Goal: Transaction & Acquisition: Purchase product/service

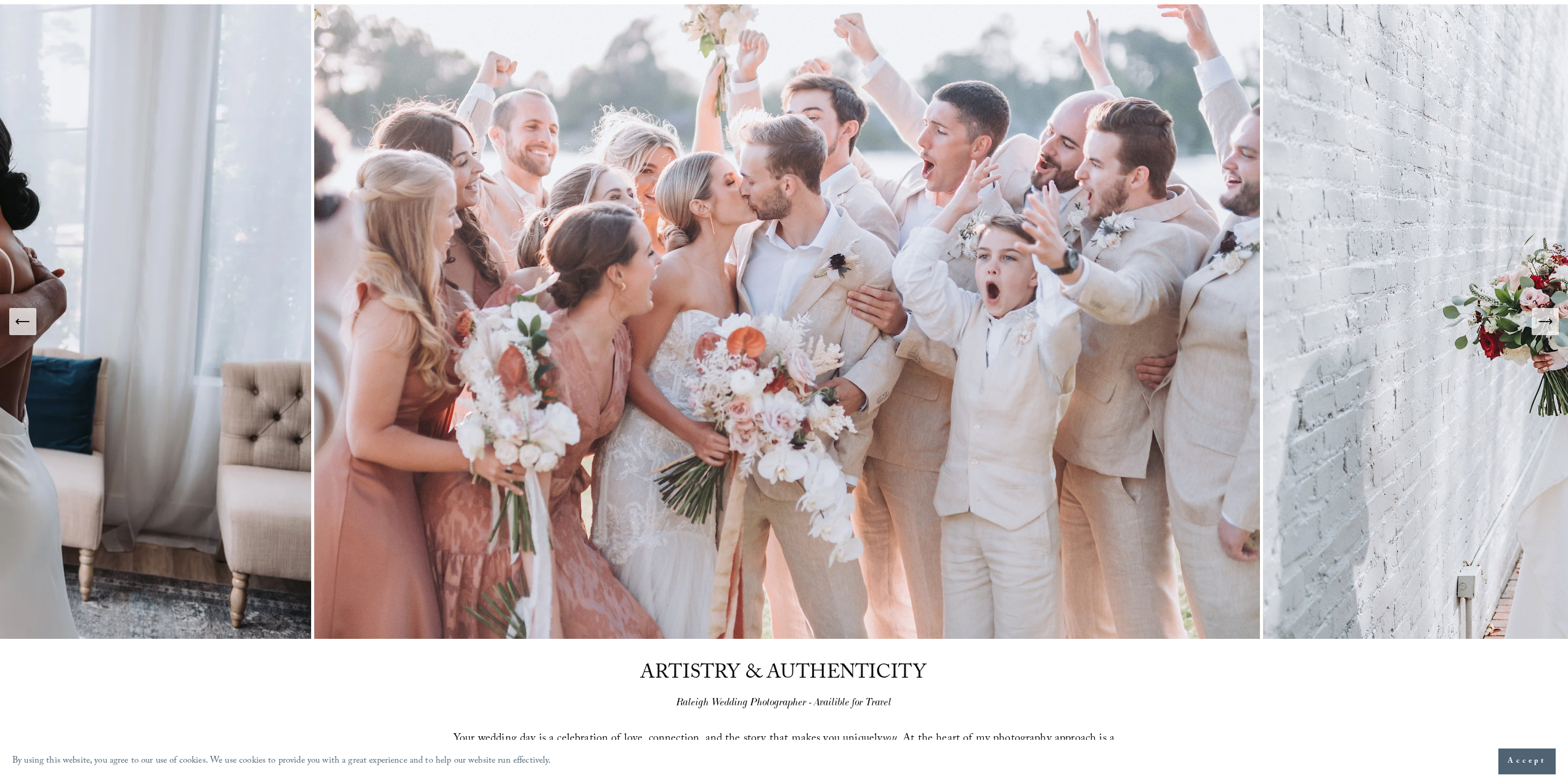
scroll to position [123, 0]
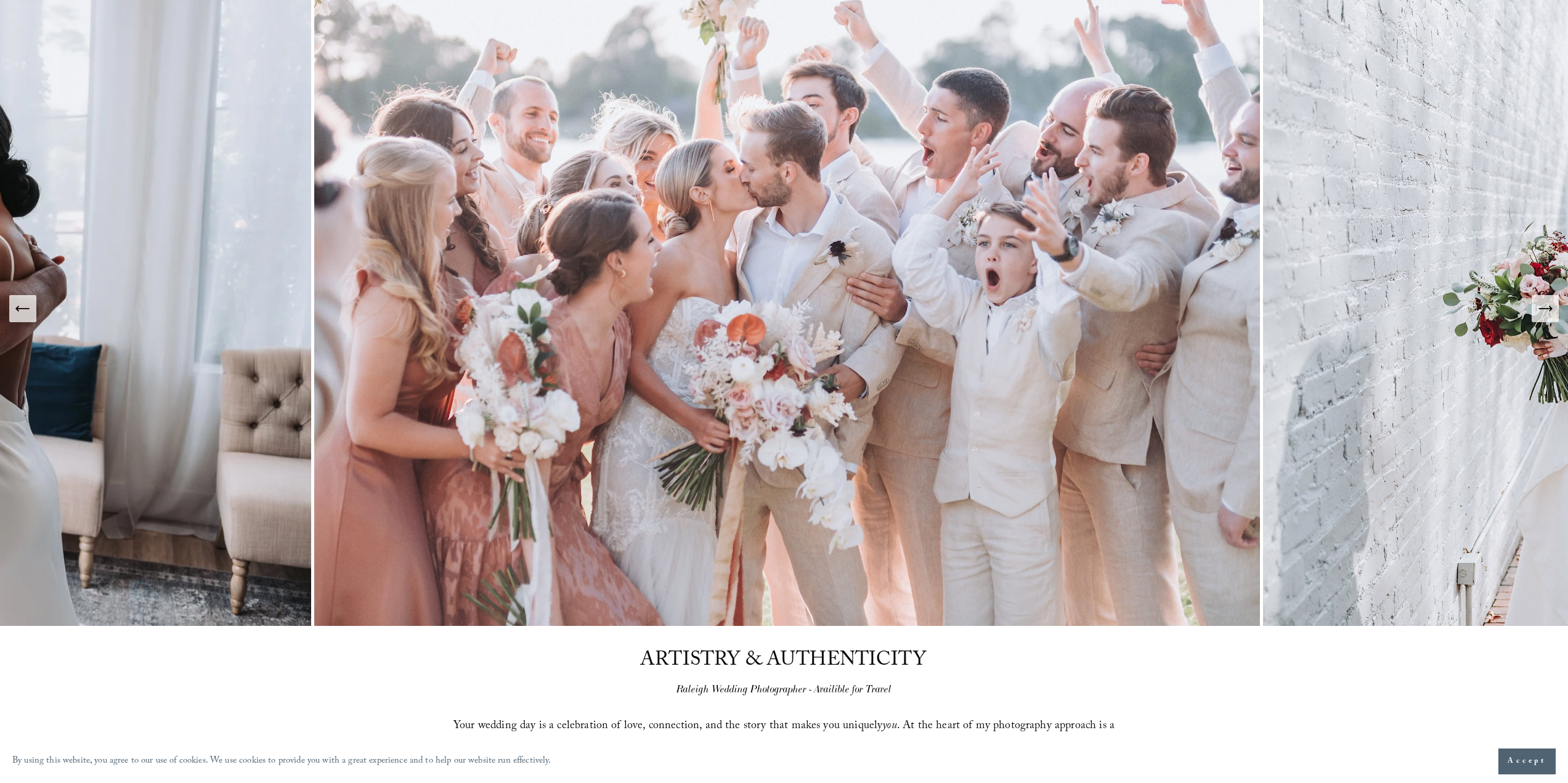
click at [1547, 304] on icon "Next Slide" at bounding box center [1545, 309] width 17 height 17
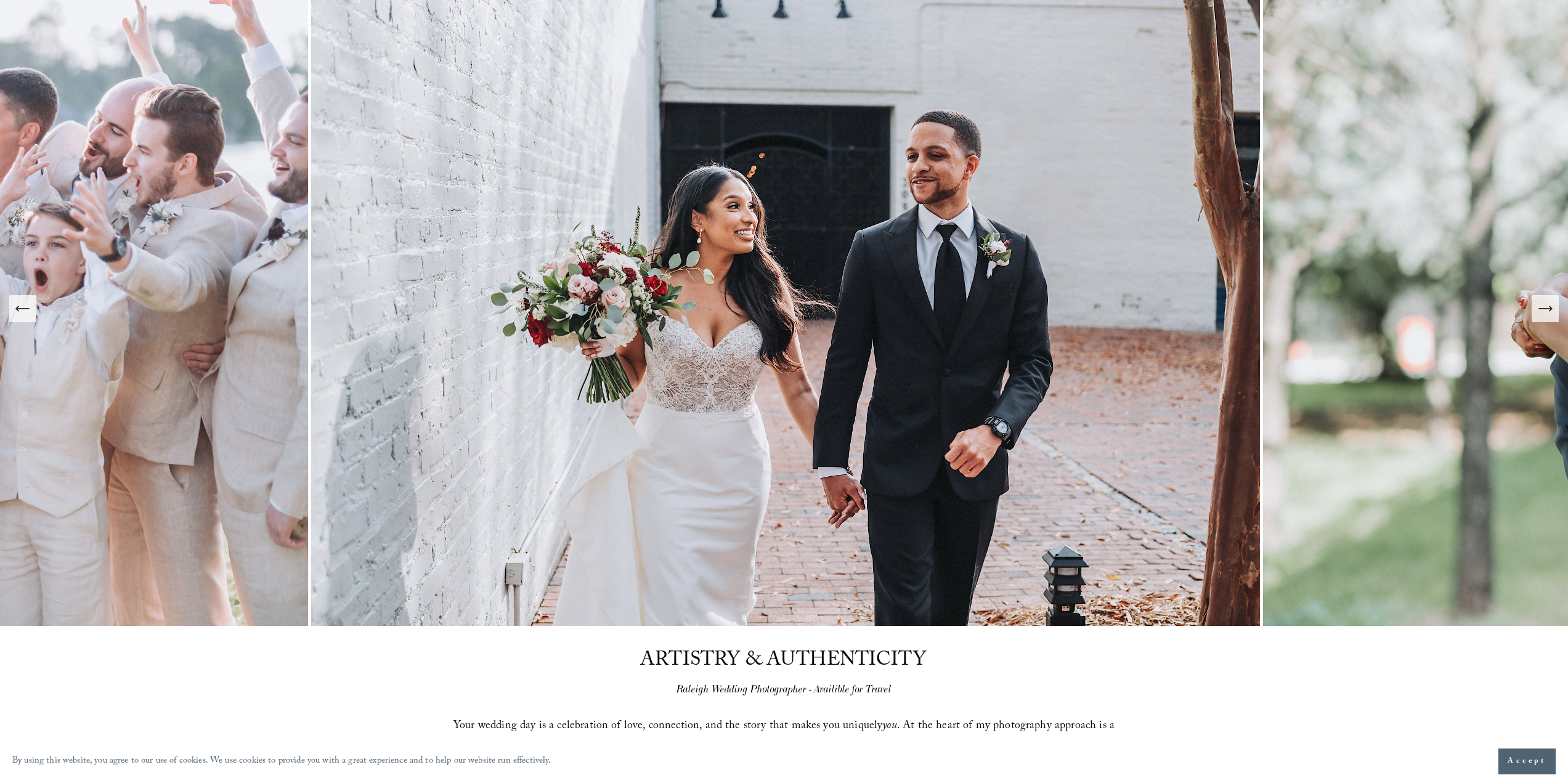
click at [1547, 304] on icon "Next Slide" at bounding box center [1545, 309] width 17 height 17
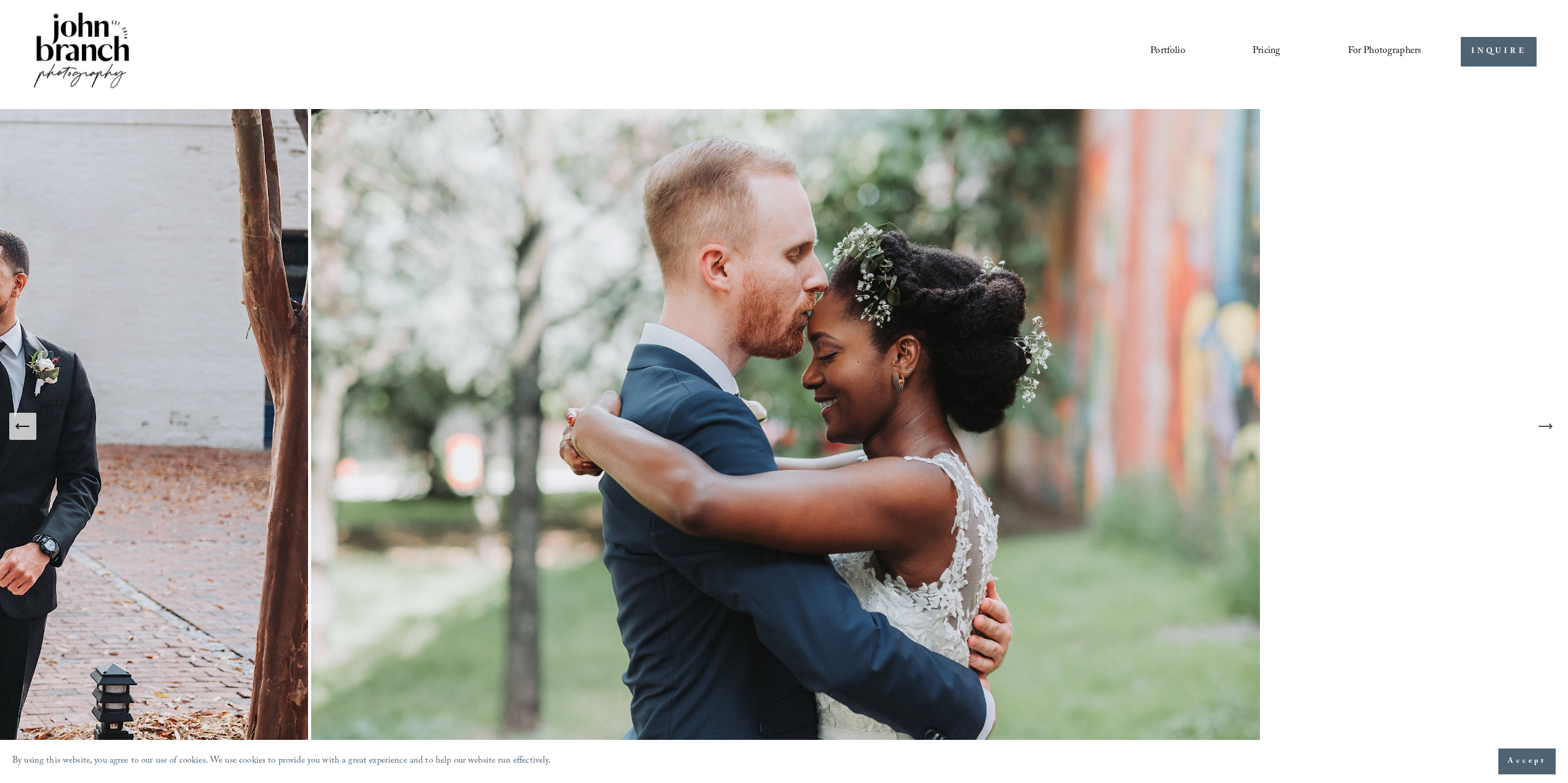
scroll to position [0, 0]
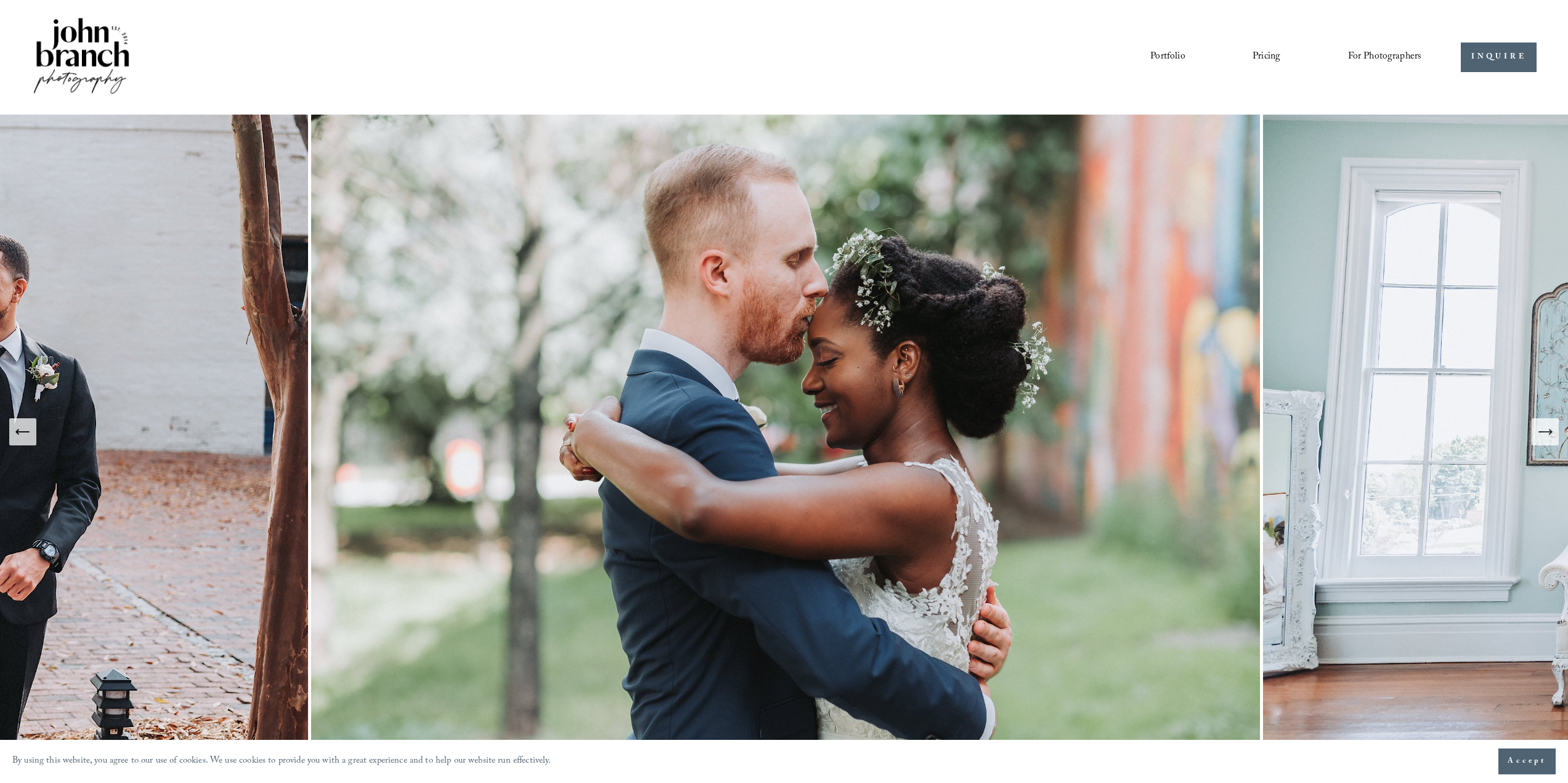
click at [1363, 58] on span "For Photographers" at bounding box center [1384, 57] width 74 height 19
click at [0, 0] on span "Presets" at bounding box center [0, 0] width 0 height 0
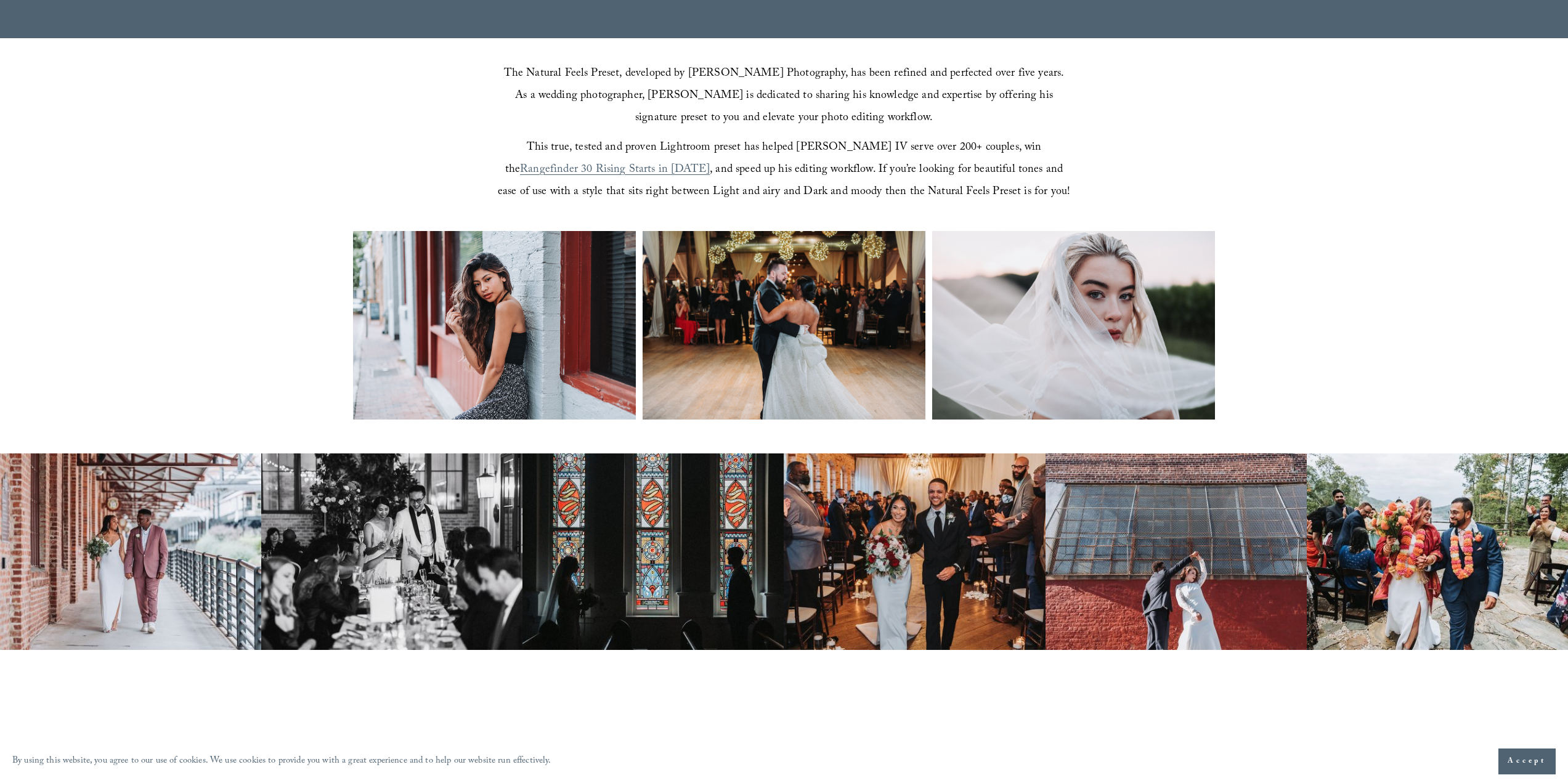
scroll to position [493, 0]
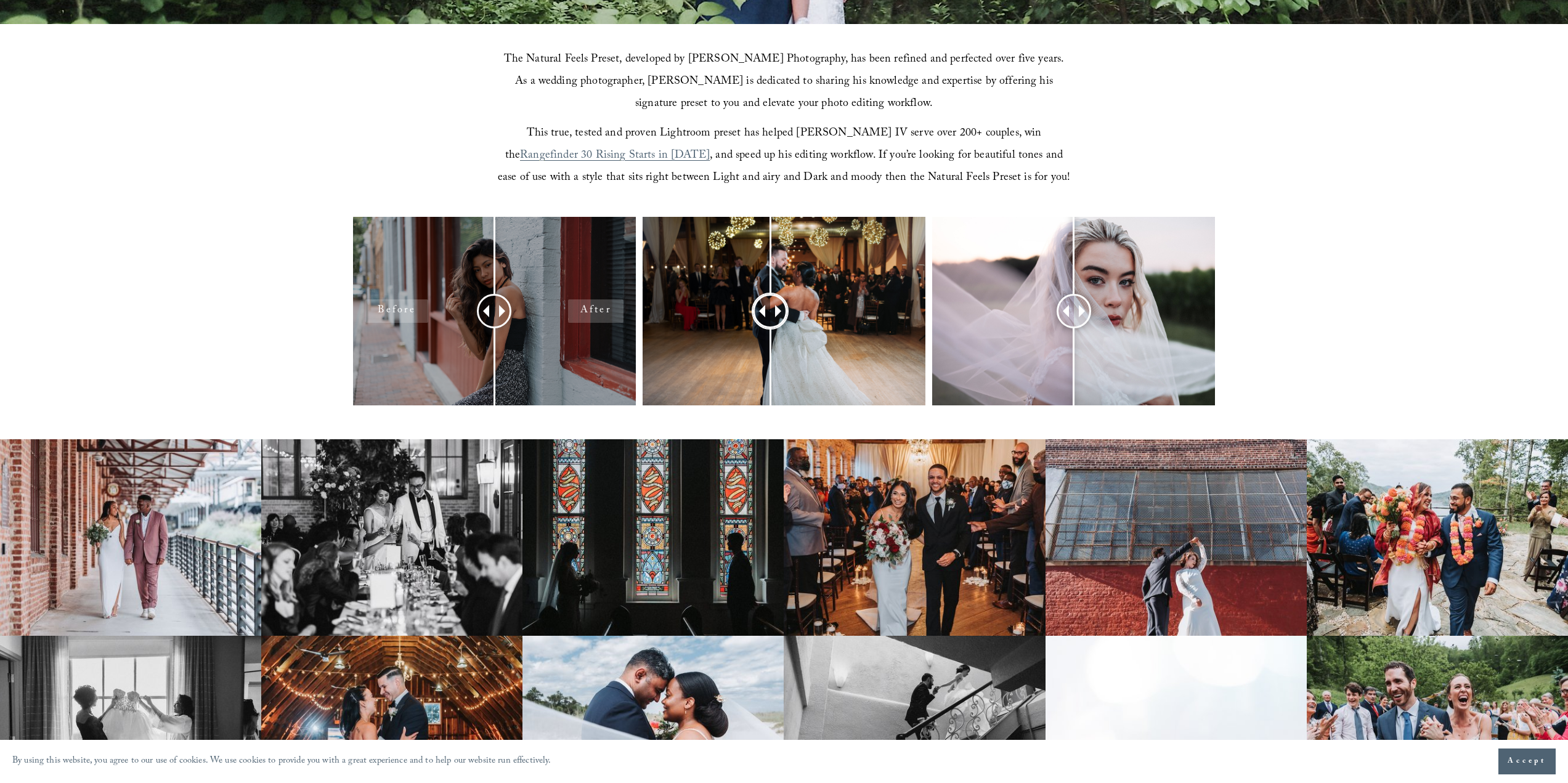
drag, startPoint x: 773, startPoint y: 311, endPoint x: 595, endPoint y: 271, distance: 182.4
click at [595, 271] on div at bounding box center [784, 327] width 1568 height 222
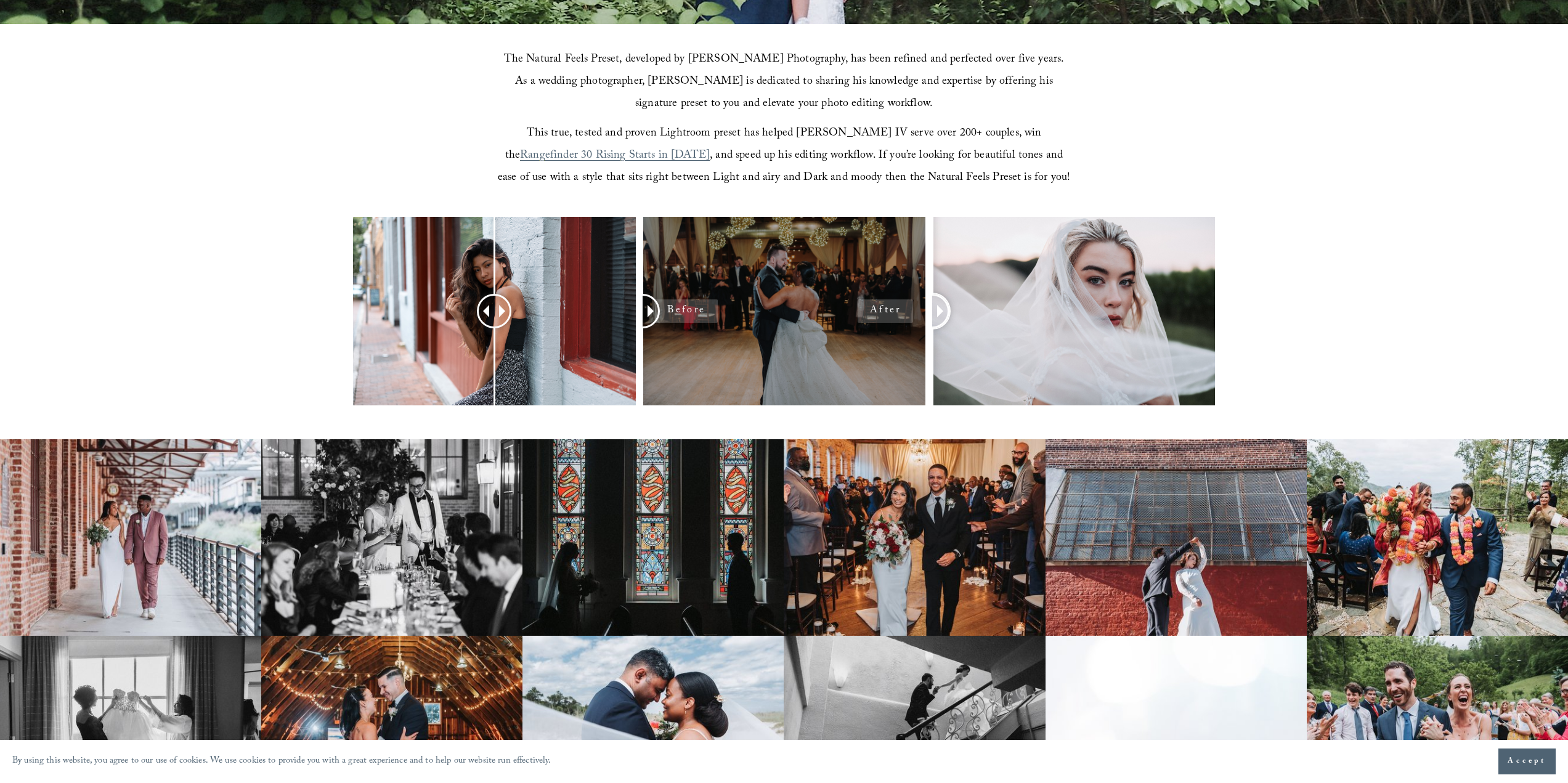
drag, startPoint x: 1071, startPoint y: 299, endPoint x: 676, endPoint y: 268, distance: 396.2
click at [897, 299] on div at bounding box center [784, 327] width 1568 height 222
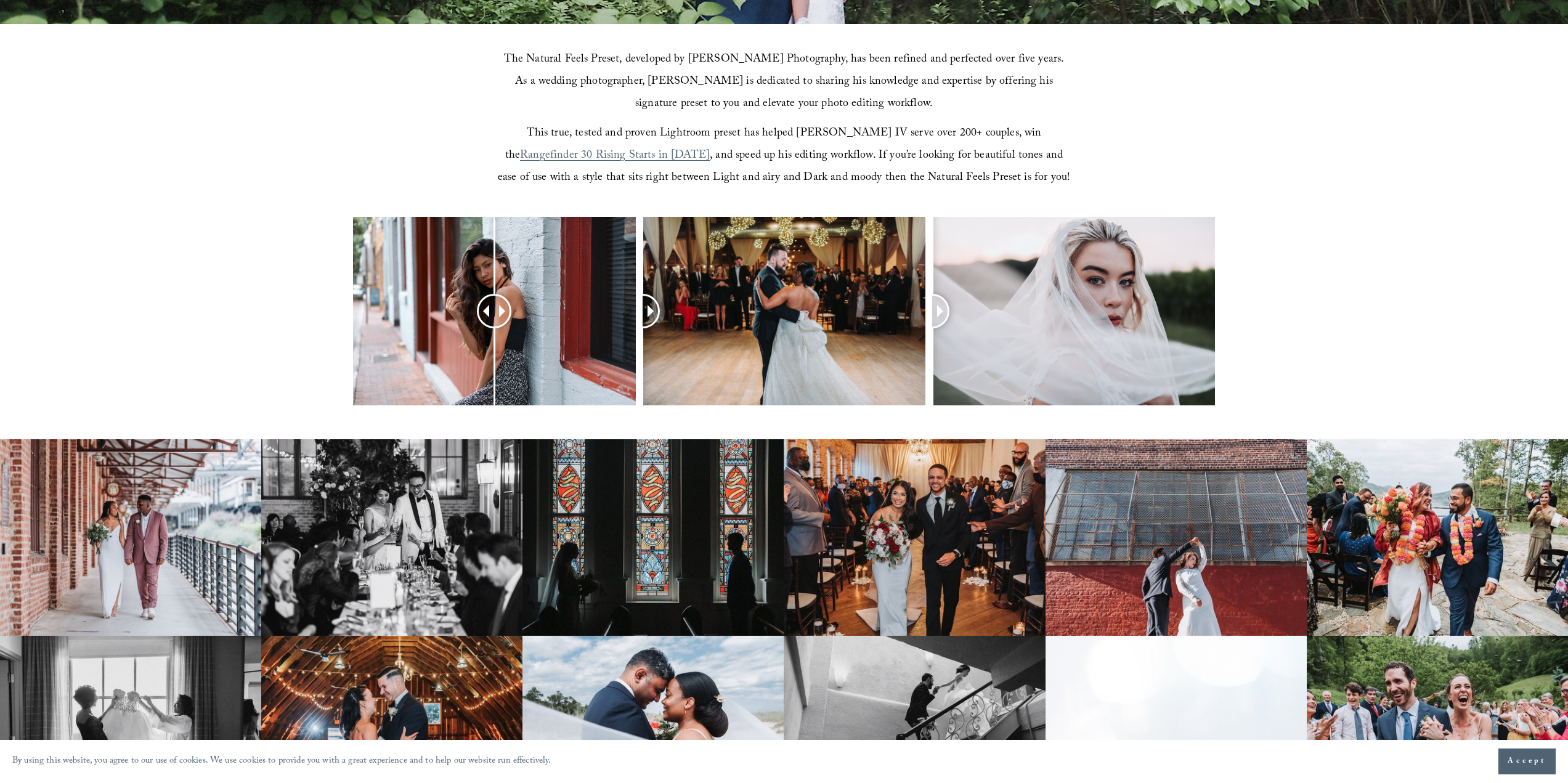
drag, startPoint x: 476, startPoint y: 292, endPoint x: 646, endPoint y: 316, distance: 171.7
click at [647, 315] on div at bounding box center [784, 327] width 1568 height 222
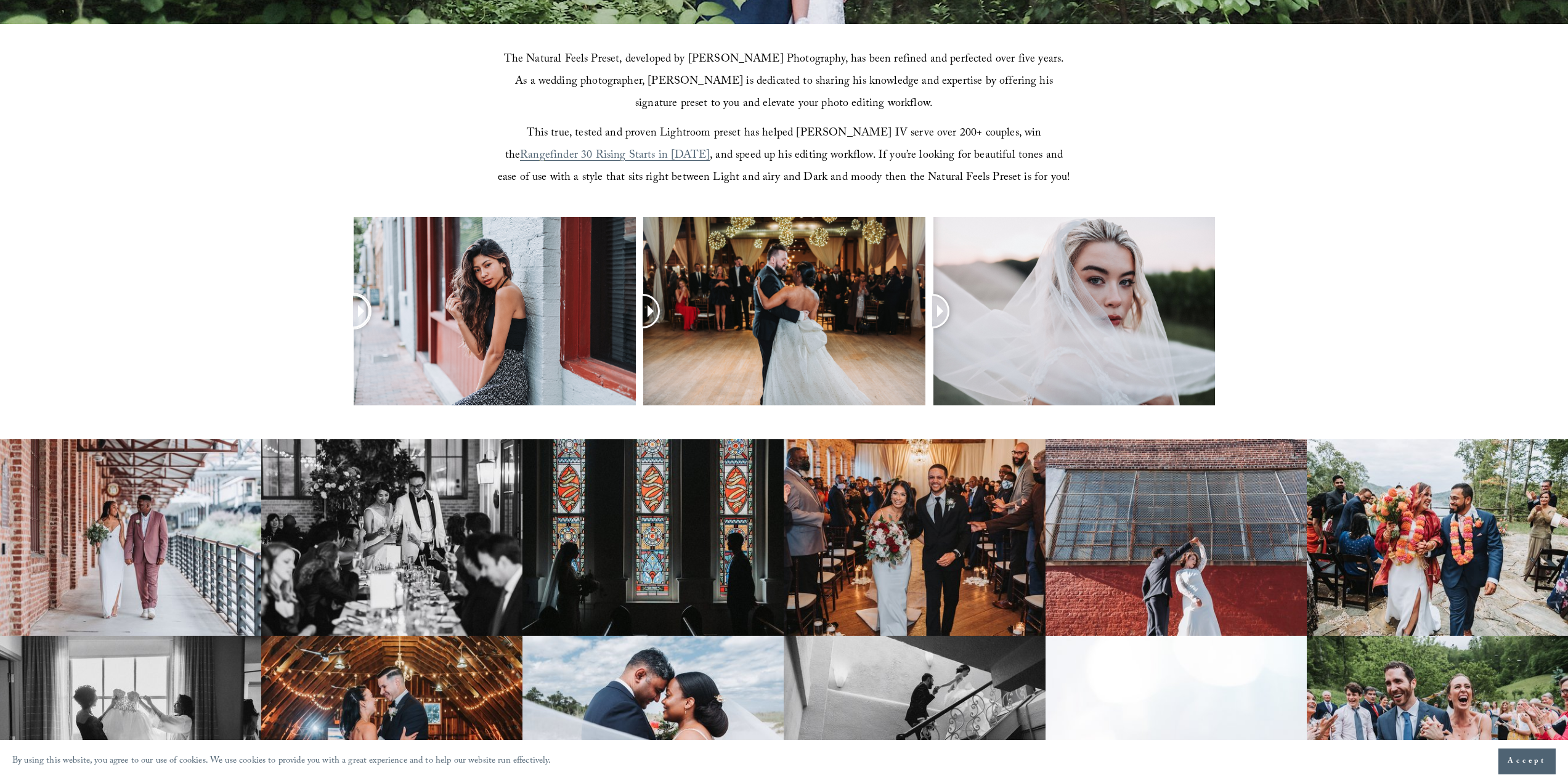
drag, startPoint x: 477, startPoint y: 309, endPoint x: 191, endPoint y: 257, distance: 290.7
click at [191, 257] on div at bounding box center [784, 327] width 1568 height 222
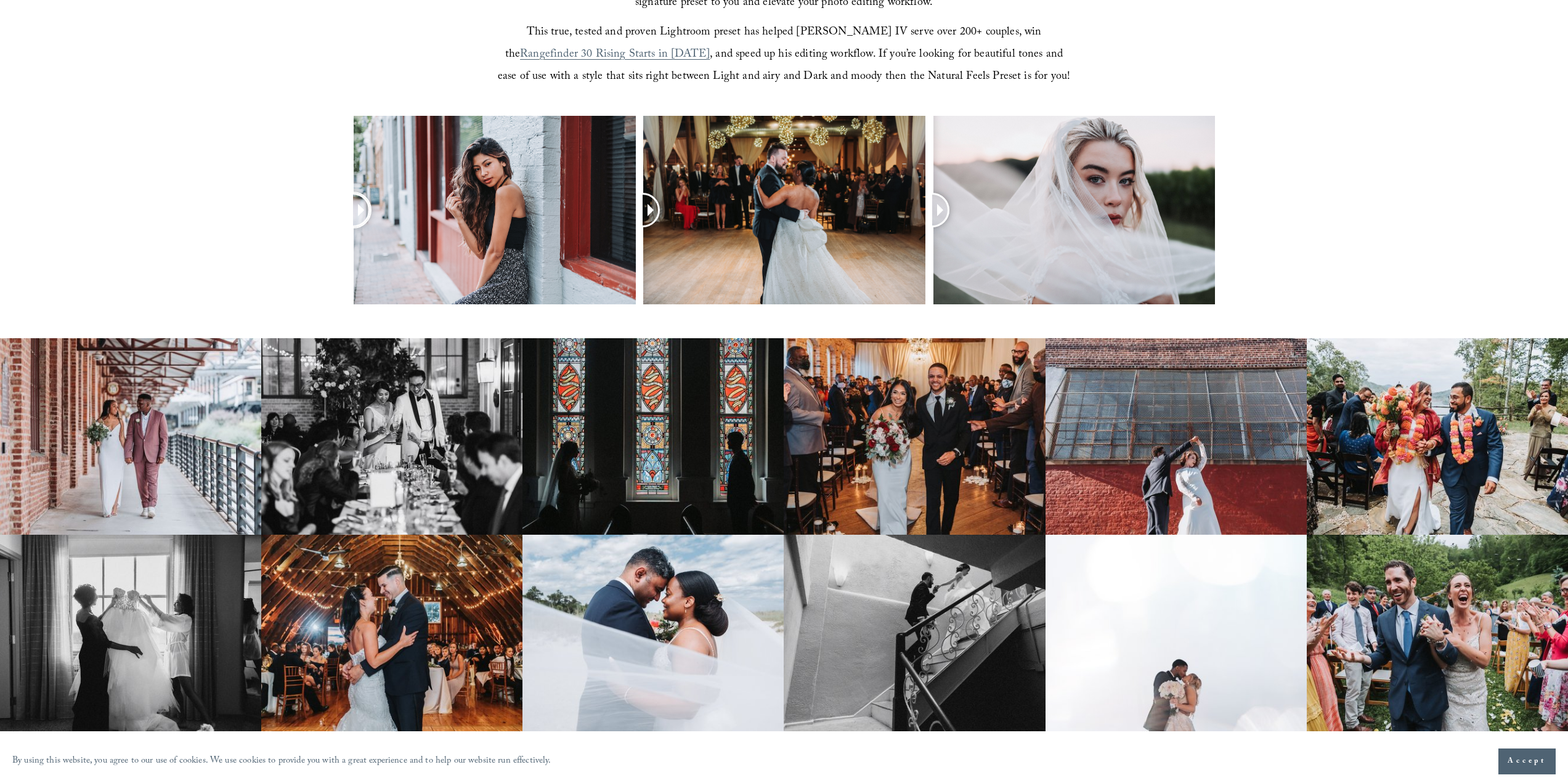
scroll to position [801, 0]
